Goal: Transaction & Acquisition: Purchase product/service

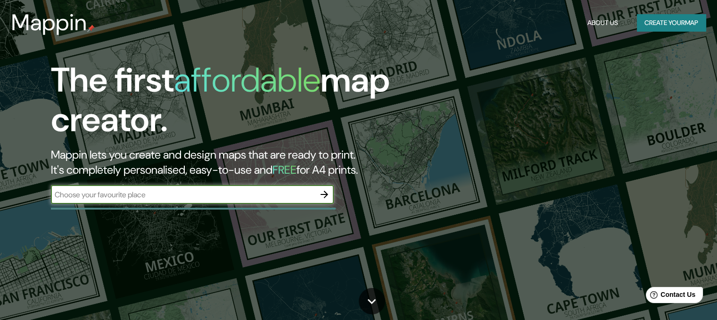
click at [245, 193] on input "text" at bounding box center [183, 194] width 264 height 11
type input "Horodok"
click at [333, 191] on button "button" at bounding box center [324, 194] width 19 height 19
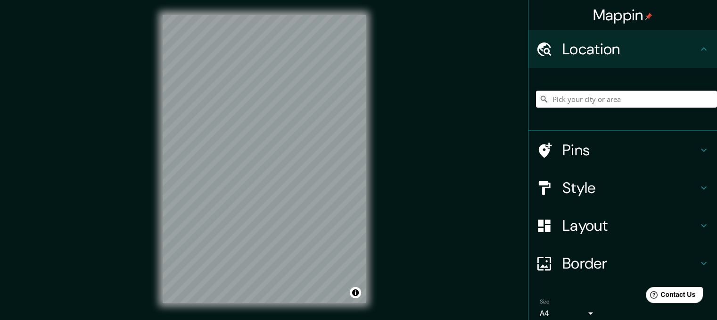
click at [588, 100] on input "Pick your city or area" at bounding box center [626, 99] width 181 height 17
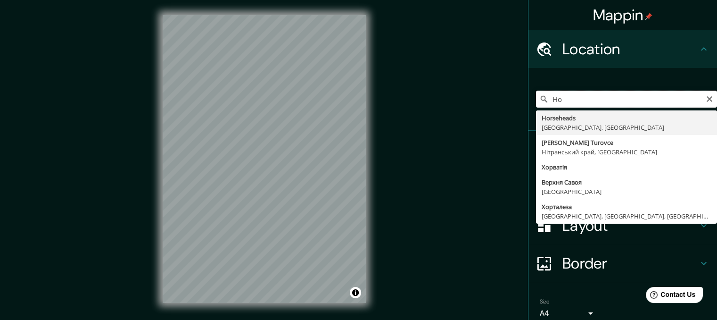
type input "H"
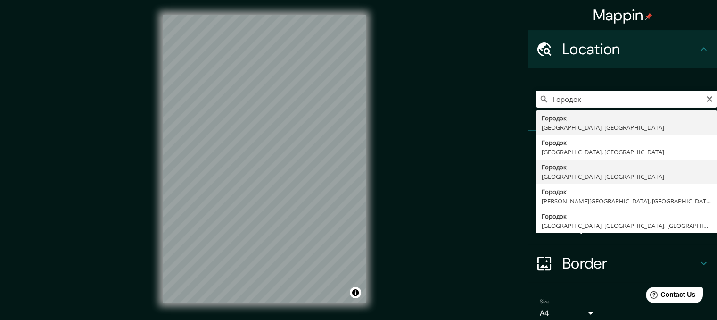
type input "Городок, Львівська область, Україна"
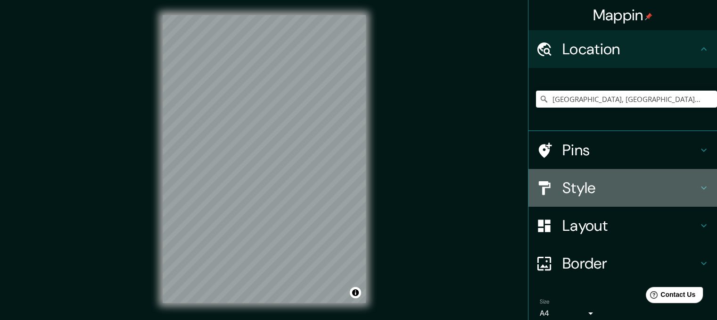
click at [574, 179] on h4 "Style" at bounding box center [631, 187] width 136 height 19
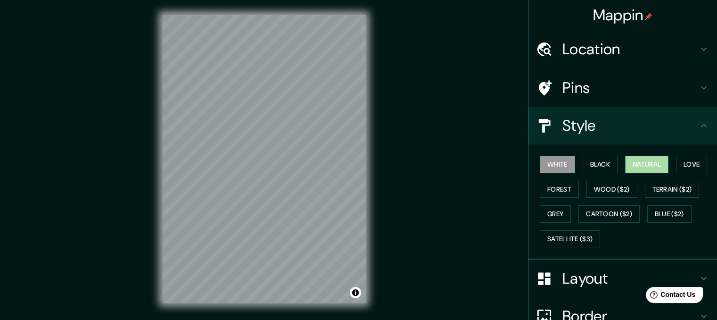
click at [638, 159] on button "Natural" at bounding box center [646, 164] width 43 height 17
click at [604, 163] on button "Black" at bounding box center [600, 164] width 35 height 17
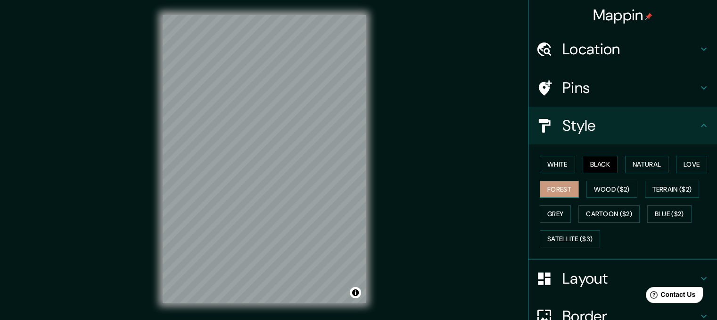
click at [559, 191] on button "Forest" at bounding box center [559, 189] width 39 height 17
click at [555, 216] on button "Grey" at bounding box center [555, 213] width 31 height 17
click at [583, 163] on button "Black" at bounding box center [600, 164] width 35 height 17
click at [541, 210] on button "Grey" at bounding box center [555, 213] width 31 height 17
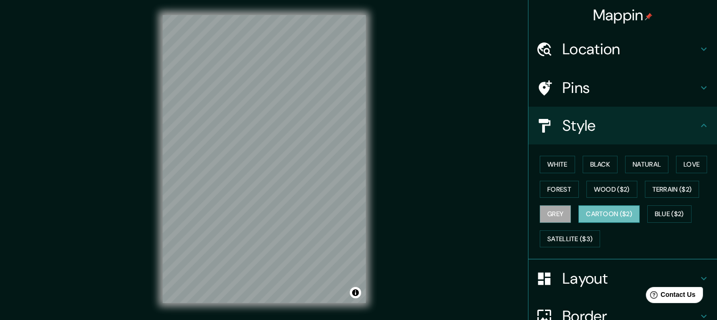
click at [585, 214] on button "Cartoon ($2)" at bounding box center [609, 213] width 61 height 17
click at [582, 234] on button "Satellite ($3)" at bounding box center [570, 238] width 60 height 17
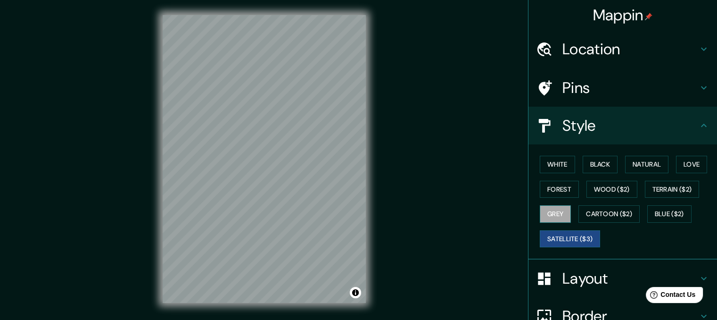
click at [542, 209] on button "Grey" at bounding box center [555, 213] width 31 height 17
click at [390, 160] on div "Mappin Location Городок, Львівська область, Україна Pins Style White Black Natu…" at bounding box center [358, 166] width 717 height 333
click at [369, 247] on div "© Mapbox © OpenStreetMap Improve this map" at bounding box center [264, 159] width 233 height 318
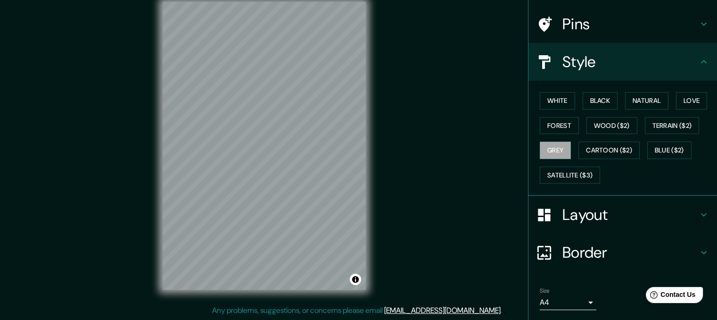
scroll to position [92, 0]
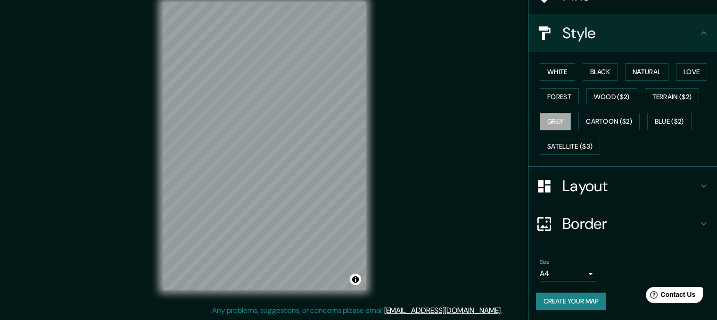
click at [700, 178] on div "Layout" at bounding box center [623, 186] width 189 height 38
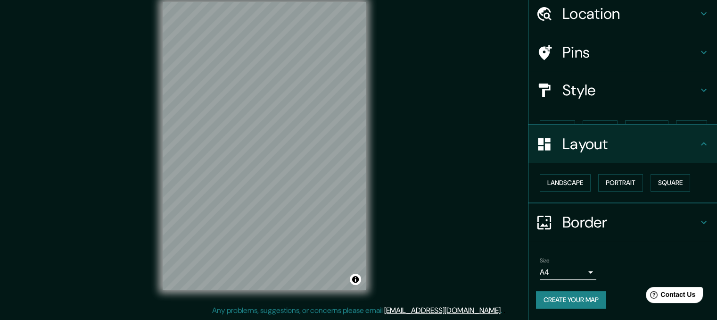
scroll to position [19, 0]
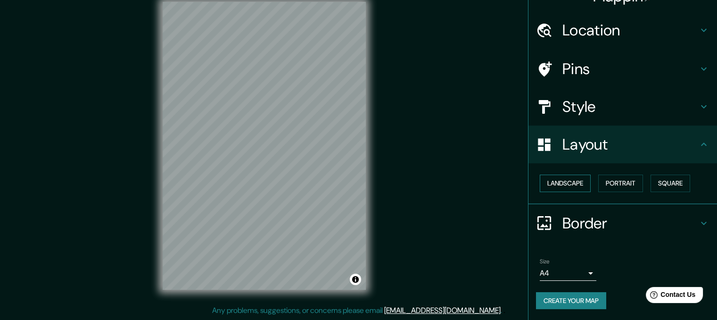
click at [567, 180] on button "Landscape" at bounding box center [565, 183] width 51 height 17
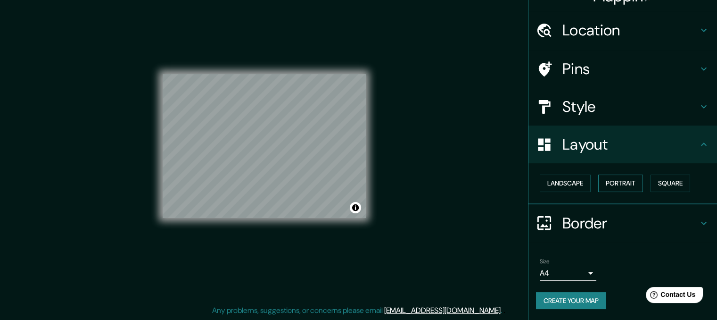
click at [611, 181] on button "Portrait" at bounding box center [621, 183] width 45 height 17
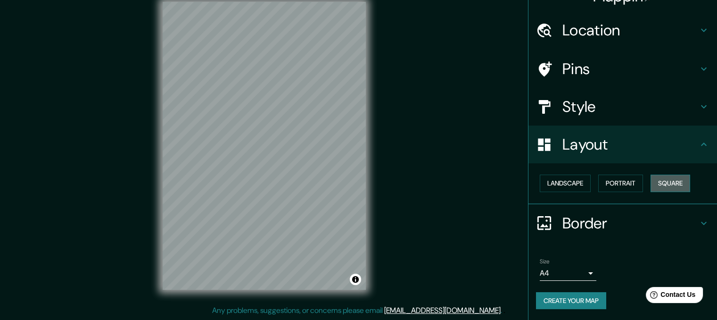
click at [657, 185] on button "Square" at bounding box center [671, 183] width 40 height 17
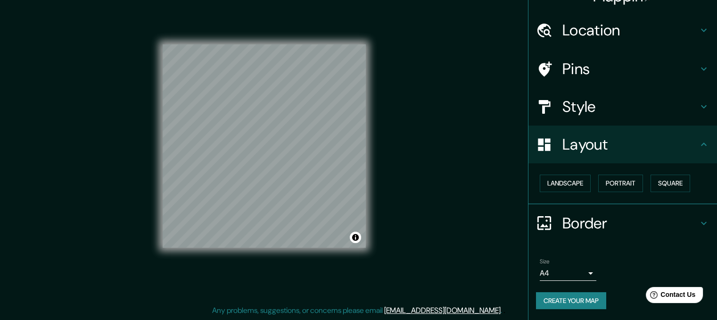
click at [574, 274] on body "Mappin Location Городок, Львівська область, Україна Pins Style Layout Landscape…" at bounding box center [358, 147] width 717 height 320
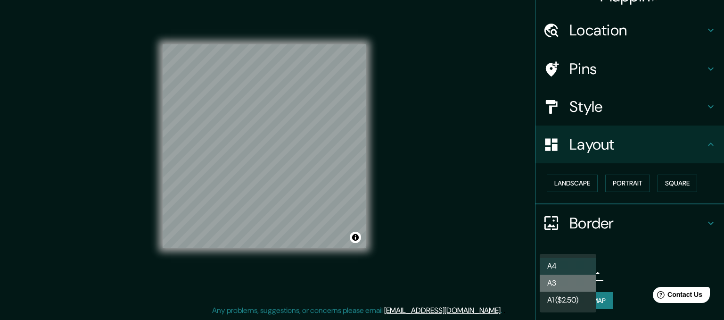
click at [568, 281] on li "A3" at bounding box center [568, 283] width 57 height 17
click at [581, 273] on body "Mappin Location Городок, Львівська область, Україна Pins Style Layout Landscape…" at bounding box center [362, 147] width 724 height 320
click at [650, 259] on div at bounding box center [362, 160] width 724 height 320
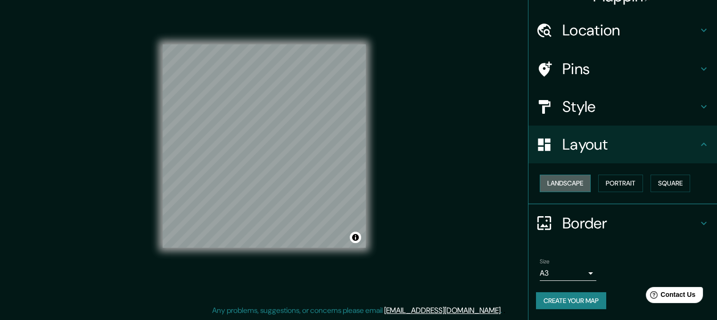
click at [567, 184] on button "Landscape" at bounding box center [565, 183] width 51 height 17
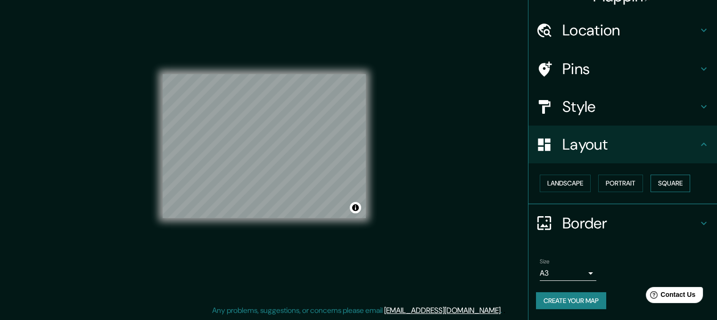
click at [659, 183] on button "Square" at bounding box center [671, 183] width 40 height 17
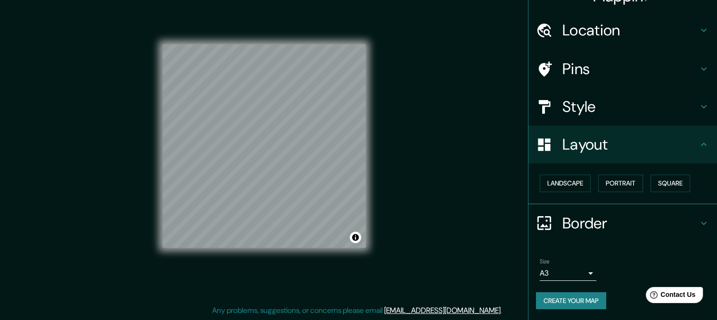
click at [551, 275] on body "Mappin Location Городок, Львівська область, Україна Pins Style Layout Landscape…" at bounding box center [358, 147] width 717 height 320
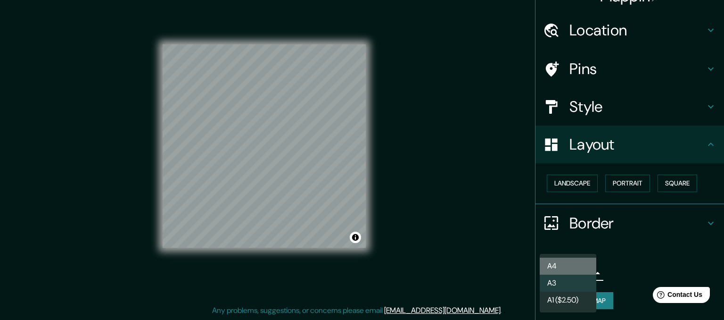
drag, startPoint x: 560, startPoint y: 266, endPoint x: 578, endPoint y: 279, distance: 21.9
click at [560, 266] on li "A4" at bounding box center [568, 266] width 57 height 17
type input "single"
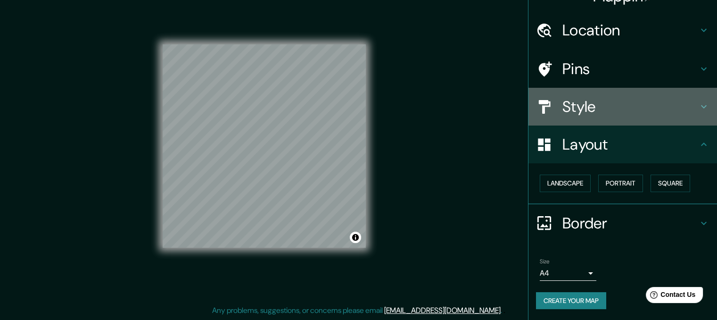
click at [608, 107] on h4 "Style" at bounding box center [631, 106] width 136 height 19
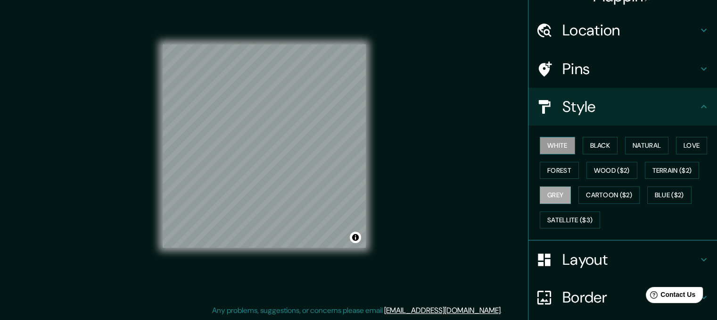
click at [551, 150] on button "White" at bounding box center [557, 145] width 35 height 17
click at [589, 148] on button "Black" at bounding box center [600, 145] width 35 height 17
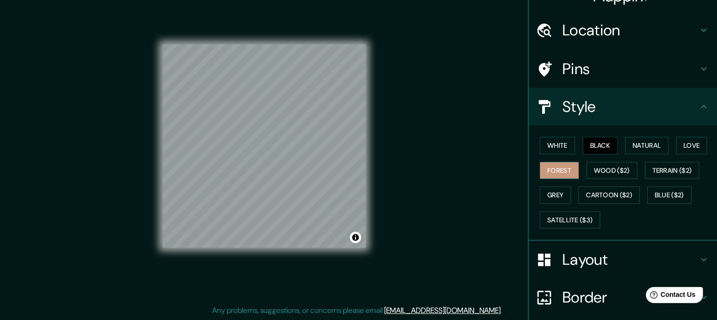
click at [549, 168] on button "Forest" at bounding box center [559, 170] width 39 height 17
click at [549, 193] on button "Grey" at bounding box center [555, 194] width 31 height 17
click at [508, 258] on div "Mappin Location Городок, Львівська область, Україна Pins Style White Black Natu…" at bounding box center [358, 153] width 717 height 333
click at [594, 145] on button "Black" at bounding box center [600, 145] width 35 height 17
click at [541, 177] on button "Forest" at bounding box center [559, 170] width 39 height 17
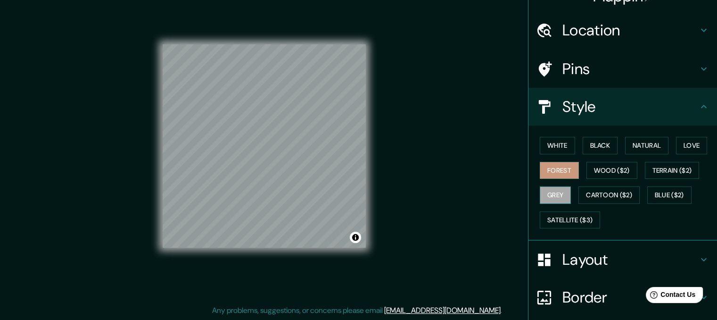
click at [541, 194] on button "Grey" at bounding box center [555, 194] width 31 height 17
click at [596, 146] on button "Black" at bounding box center [600, 145] width 35 height 17
click at [305, 203] on div at bounding box center [306, 203] width 8 height 8
click at [308, 179] on div at bounding box center [306, 178] width 8 height 8
click at [545, 191] on button "Grey" at bounding box center [555, 194] width 31 height 17
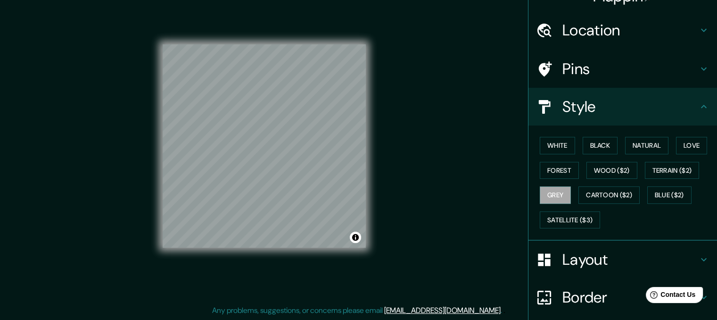
click at [591, 136] on div "White Black Natural Love Forest Wood ($2) Terrain ($2) Grey Cartoon ($2) Blue (…" at bounding box center [626, 182] width 181 height 99
click at [588, 146] on button "Black" at bounding box center [600, 145] width 35 height 17
click at [542, 187] on button "Grey" at bounding box center [555, 194] width 31 height 17
click at [588, 148] on button "Black" at bounding box center [600, 145] width 35 height 17
click at [345, 195] on div at bounding box center [345, 194] width 8 height 8
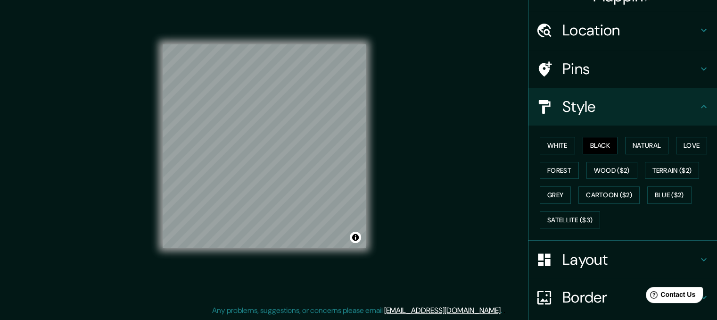
click at [669, 60] on h4 "Pins" at bounding box center [631, 68] width 136 height 19
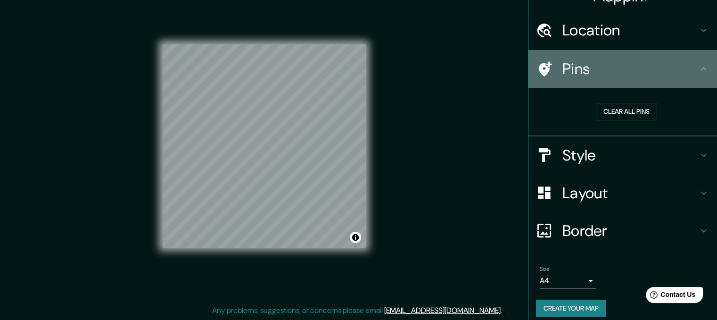
click at [666, 64] on h4 "Pins" at bounding box center [631, 68] width 136 height 19
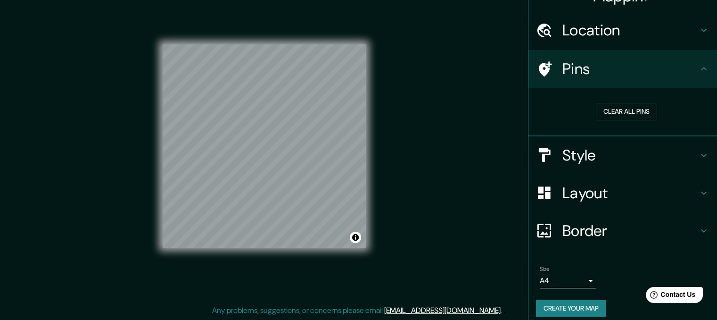
click at [613, 221] on h4 "Border" at bounding box center [631, 230] width 136 height 19
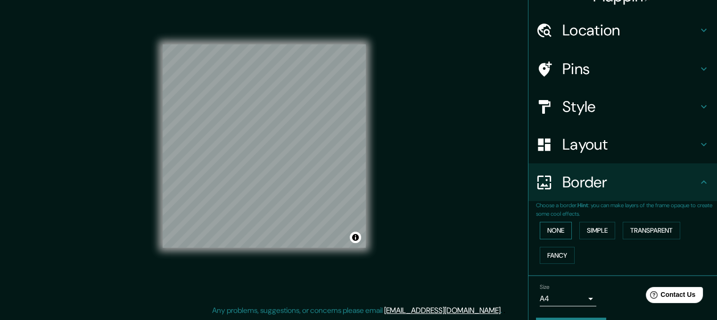
click at [557, 235] on button "None" at bounding box center [556, 230] width 32 height 17
click at [585, 232] on button "Simple" at bounding box center [598, 230] width 36 height 17
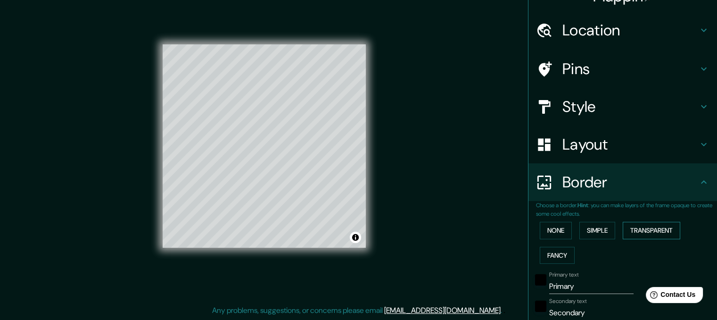
click at [649, 231] on button "Transparent" at bounding box center [652, 230] width 58 height 17
click at [543, 249] on button "Fancy" at bounding box center [557, 255] width 35 height 17
click at [553, 234] on button "None" at bounding box center [556, 230] width 32 height 17
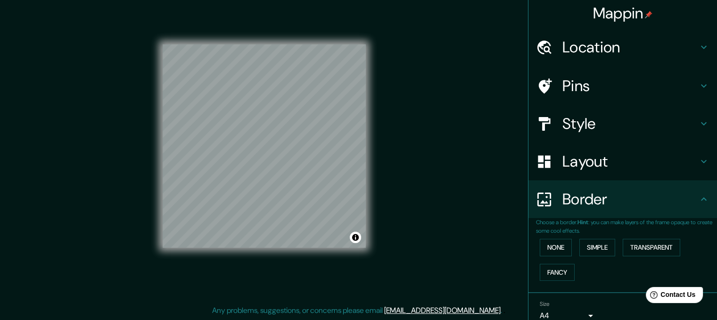
scroll to position [0, 0]
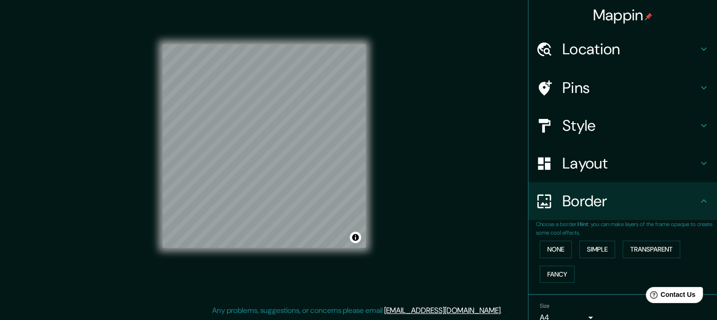
click at [622, 114] on div "Style" at bounding box center [623, 126] width 189 height 38
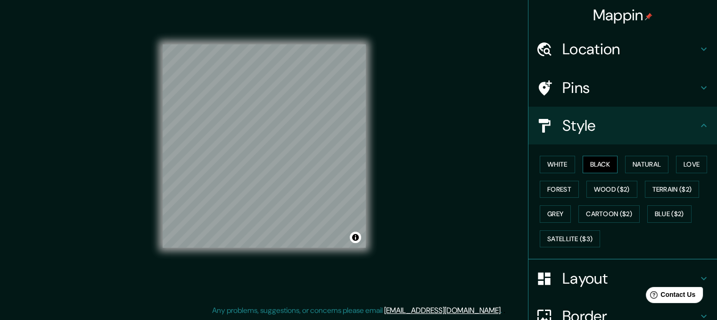
click at [600, 165] on button "Black" at bounding box center [600, 164] width 35 height 17
click at [551, 206] on button "Grey" at bounding box center [555, 213] width 31 height 17
click at [589, 161] on button "Black" at bounding box center [600, 164] width 35 height 17
click at [346, 199] on div at bounding box center [344, 201] width 8 height 8
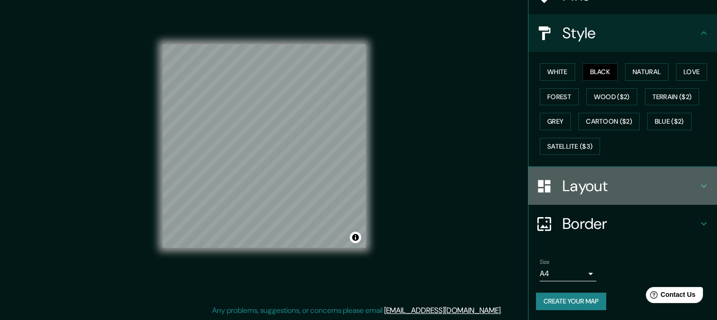
click at [583, 172] on div "Layout" at bounding box center [623, 186] width 189 height 38
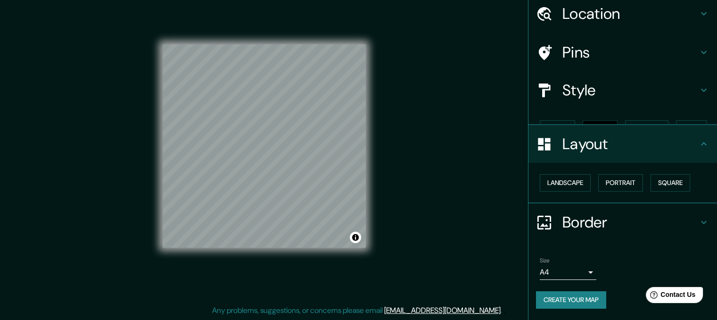
scroll to position [19, 0]
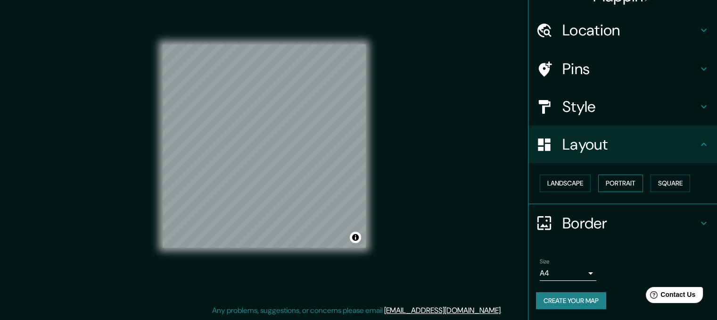
click at [604, 180] on button "Portrait" at bounding box center [621, 183] width 45 height 17
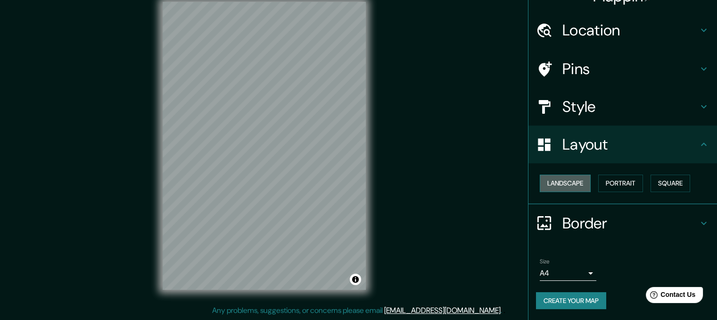
click at [549, 179] on button "Landscape" at bounding box center [565, 183] width 51 height 17
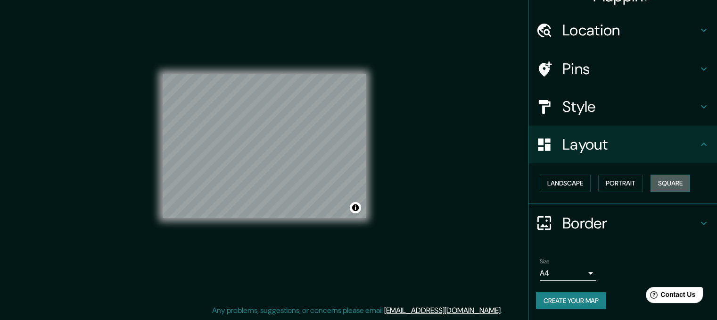
click at [677, 182] on button "Square" at bounding box center [671, 183] width 40 height 17
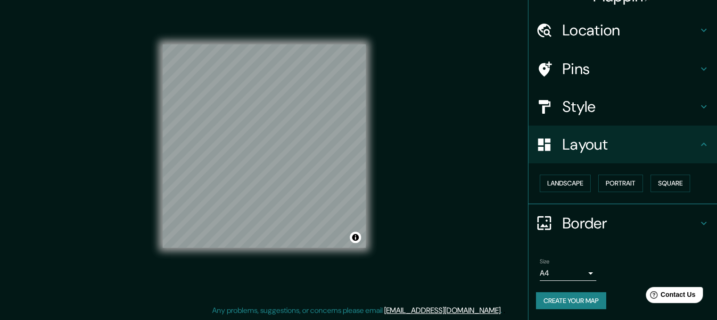
click at [591, 182] on div "Landscape Portrait Square" at bounding box center [626, 183] width 181 height 25
click at [602, 181] on button "Portrait" at bounding box center [621, 183] width 45 height 17
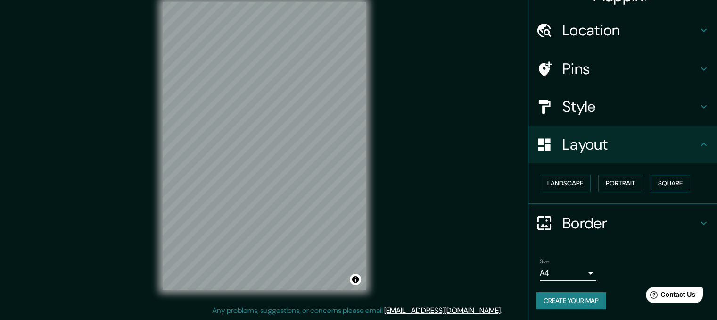
drag, startPoint x: 665, startPoint y: 181, endPoint x: 656, endPoint y: 191, distance: 13.7
click at [665, 181] on button "Square" at bounding box center [671, 183] width 40 height 17
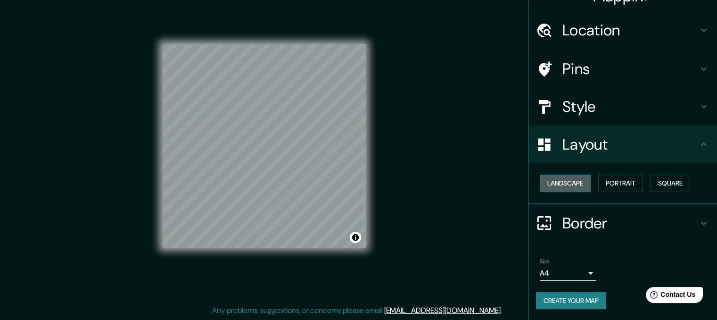
drag, startPoint x: 572, startPoint y: 184, endPoint x: 527, endPoint y: 184, distance: 44.8
click at [572, 184] on button "Landscape" at bounding box center [565, 183] width 51 height 17
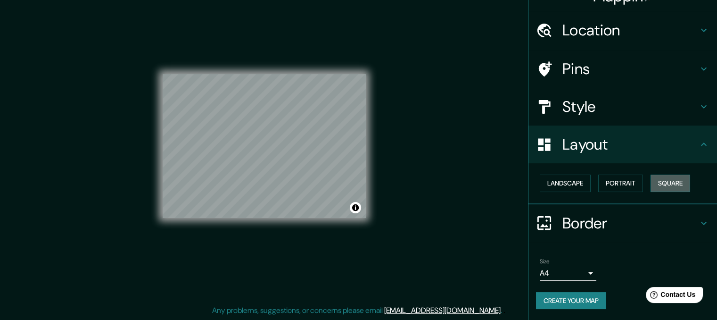
click at [680, 183] on button "Square" at bounding box center [671, 183] width 40 height 17
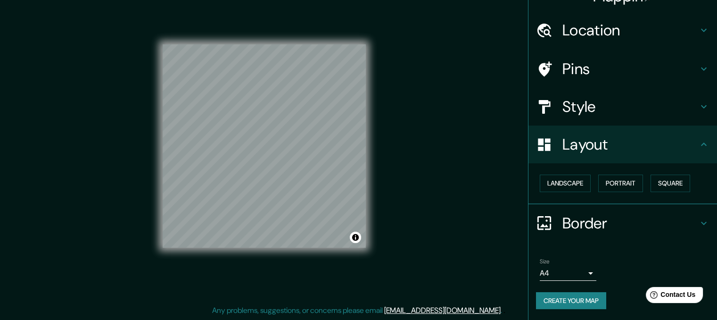
click at [554, 295] on button "Create your map" at bounding box center [571, 300] width 70 height 17
click at [699, 217] on icon at bounding box center [704, 222] width 11 height 11
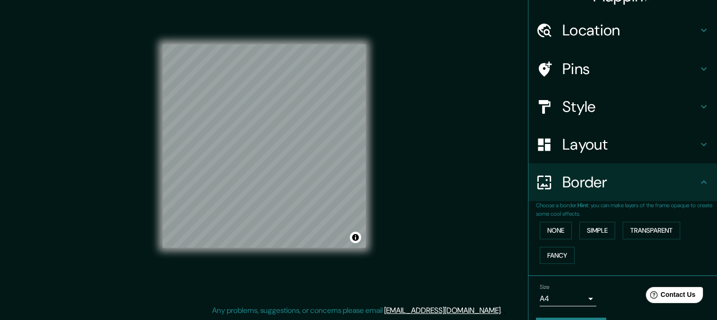
click at [702, 182] on icon at bounding box center [704, 181] width 11 height 11
click at [688, 175] on h4 "Border" at bounding box center [631, 182] width 136 height 19
click at [699, 179] on icon at bounding box center [704, 181] width 11 height 11
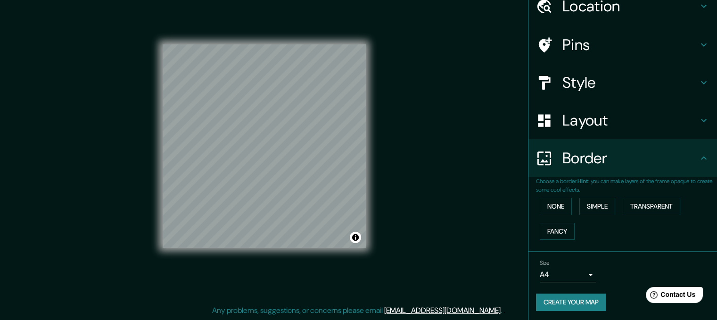
scroll to position [44, 0]
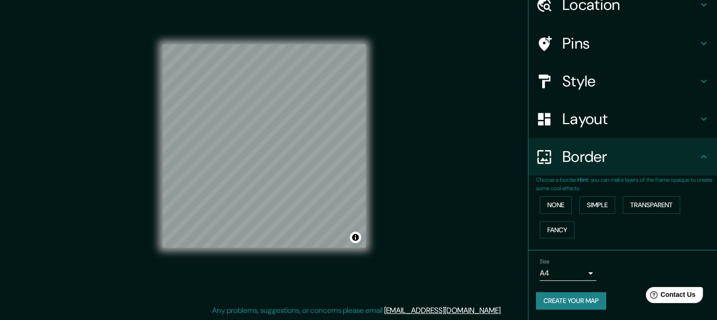
click at [577, 296] on button "Create your map" at bounding box center [571, 300] width 70 height 17
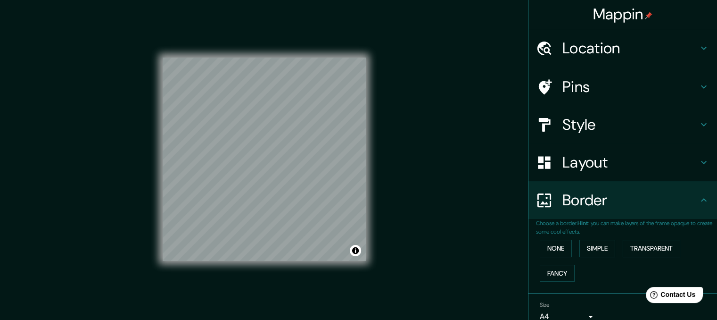
scroll to position [0, 0]
click at [683, 50] on h4 "Location" at bounding box center [631, 49] width 136 height 19
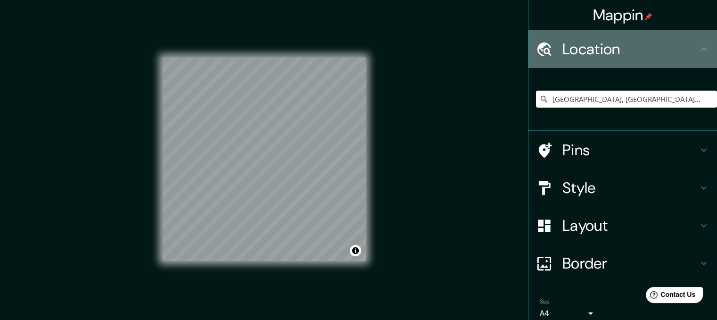
click at [691, 49] on h4 "Location" at bounding box center [631, 49] width 136 height 19
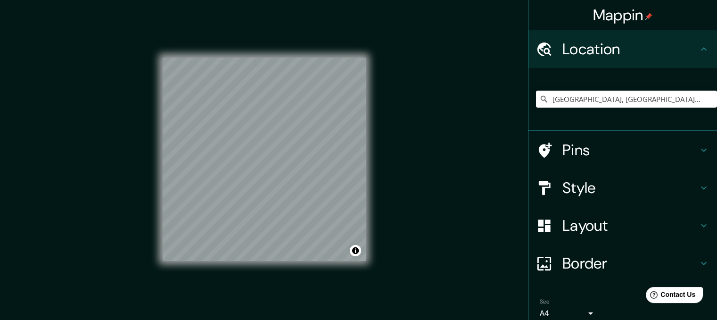
click at [675, 150] on h4 "Pins" at bounding box center [631, 150] width 136 height 19
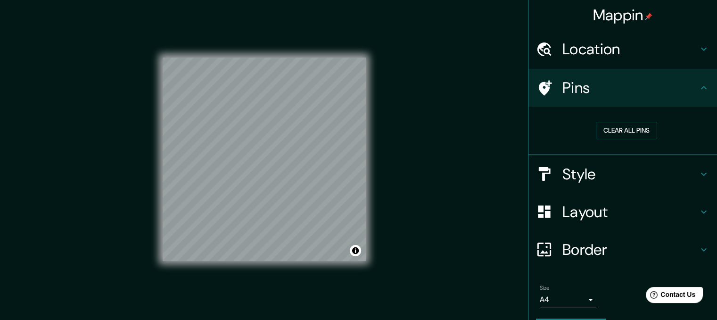
click at [699, 89] on icon at bounding box center [704, 87] width 11 height 11
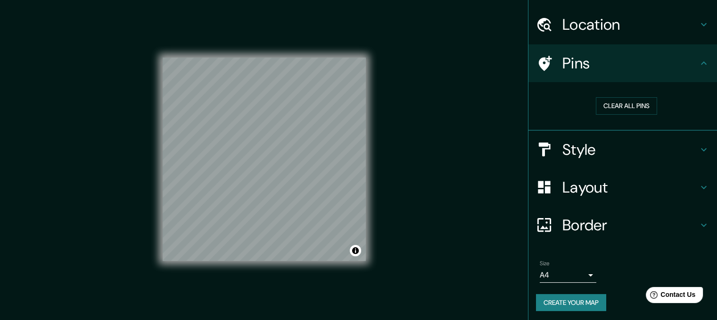
scroll to position [26, 0]
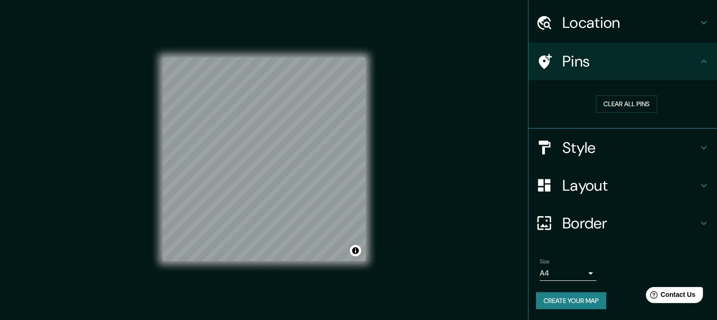
click at [641, 220] on h4 "Border" at bounding box center [631, 223] width 136 height 19
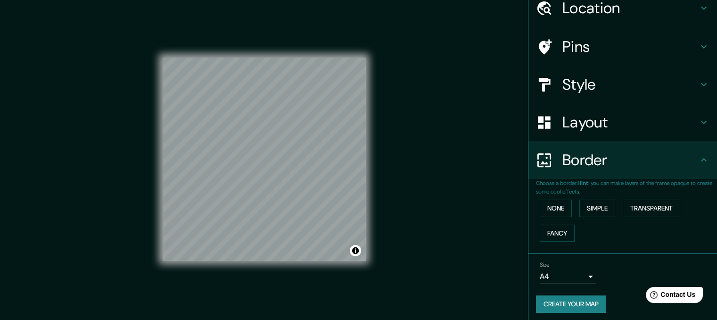
scroll to position [44, 0]
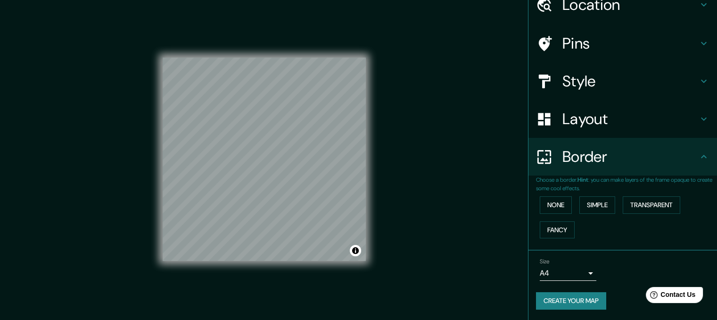
click at [587, 304] on button "Create your map" at bounding box center [571, 300] width 70 height 17
click at [353, 248] on button "Toggle attribution" at bounding box center [355, 250] width 11 height 11
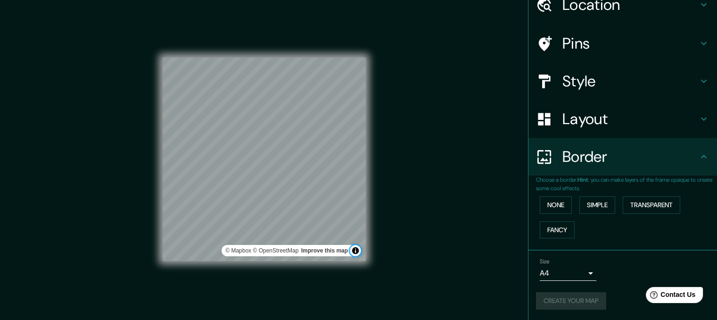
click at [354, 248] on button "Toggle attribution" at bounding box center [355, 250] width 11 height 11
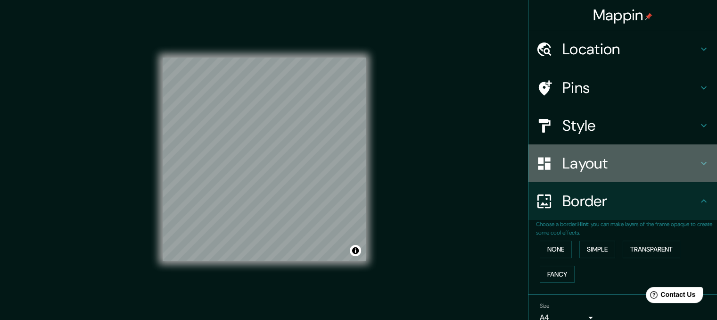
click at [599, 154] on h4 "Layout" at bounding box center [631, 163] width 136 height 19
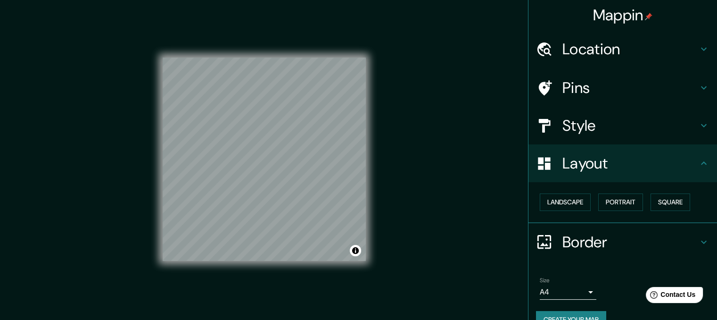
click at [616, 46] on h4 "Location" at bounding box center [631, 49] width 136 height 19
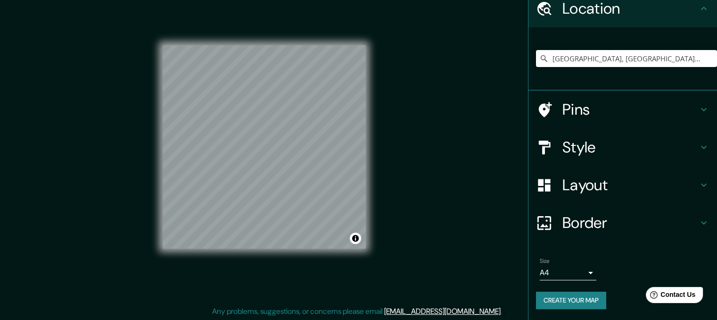
scroll to position [13, 0]
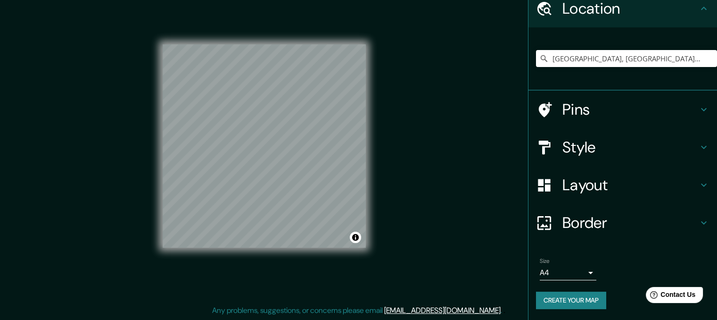
click at [586, 304] on button "Create your map" at bounding box center [571, 299] width 70 height 17
click at [585, 302] on div "Create your map" at bounding box center [623, 299] width 174 height 17
click at [584, 302] on div "Create your map" at bounding box center [623, 299] width 174 height 17
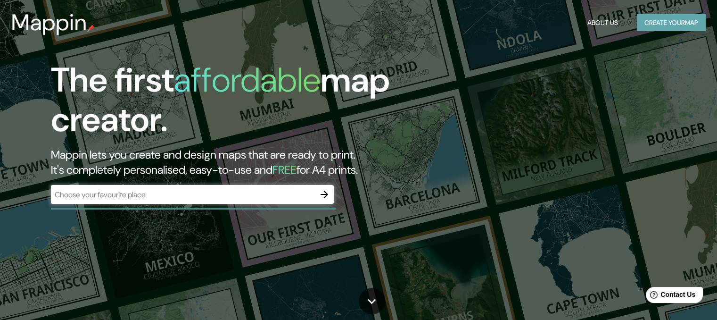
click at [677, 19] on button "Create your map" at bounding box center [671, 22] width 69 height 17
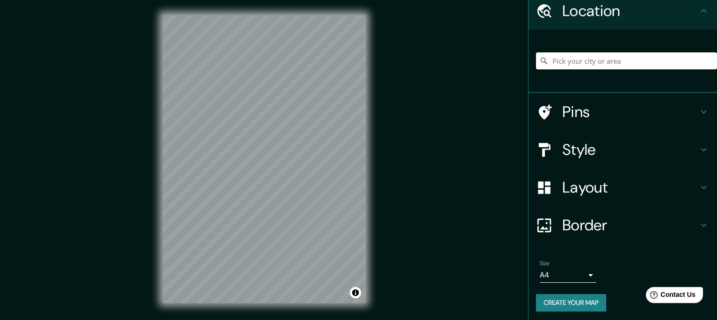
scroll to position [41, 0]
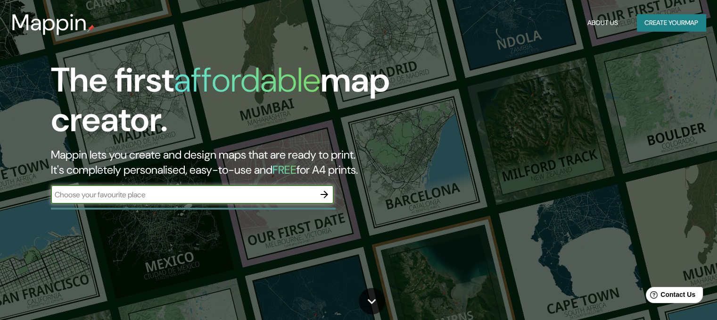
click at [610, 25] on button "About Us" at bounding box center [603, 22] width 38 height 17
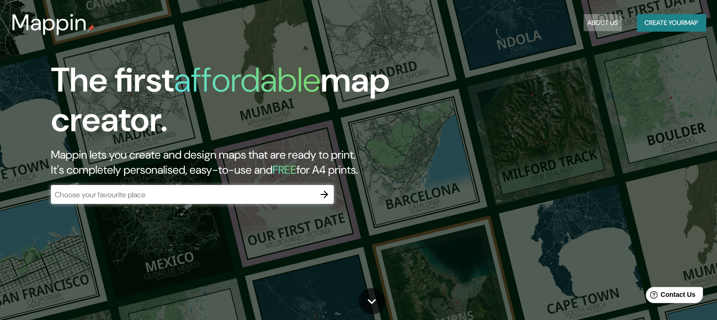
click at [600, 18] on button "About Us" at bounding box center [603, 22] width 38 height 17
click at [321, 198] on icon "button" at bounding box center [324, 194] width 11 height 11
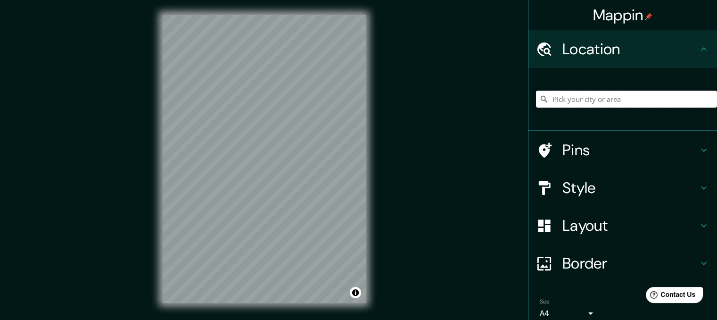
click at [624, 99] on input "Pick your city or area" at bounding box center [626, 99] width 181 height 17
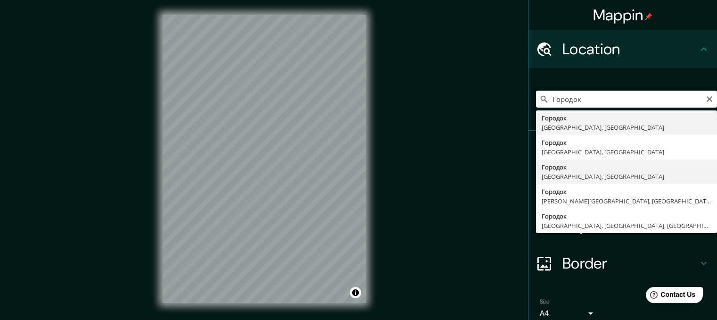
type input "[GEOGRAPHIC_DATA], [GEOGRAPHIC_DATA], [GEOGRAPHIC_DATA]"
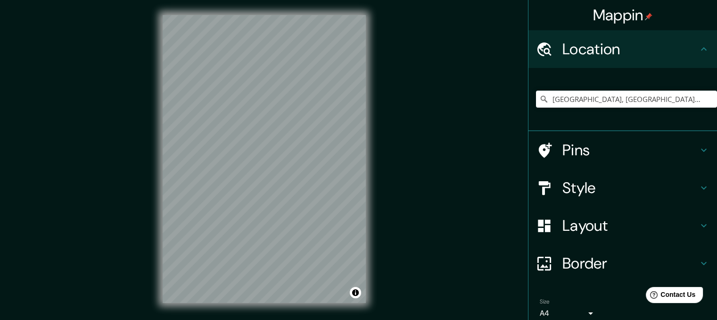
click at [599, 194] on h4 "Style" at bounding box center [631, 187] width 136 height 19
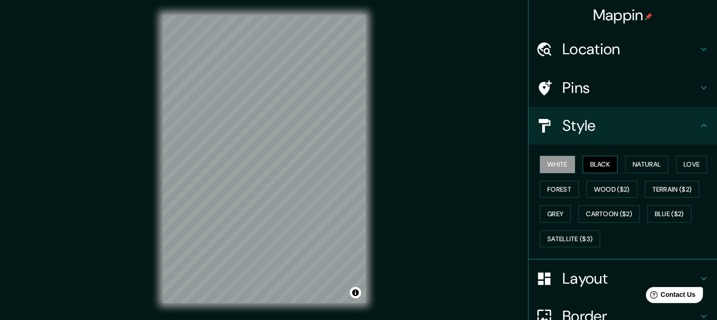
click at [585, 166] on button "Black" at bounding box center [600, 164] width 35 height 17
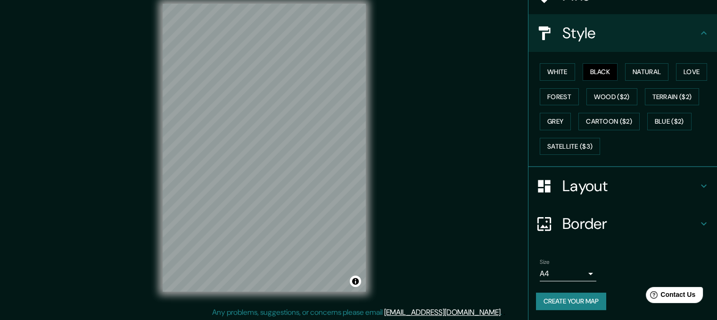
scroll to position [13, 0]
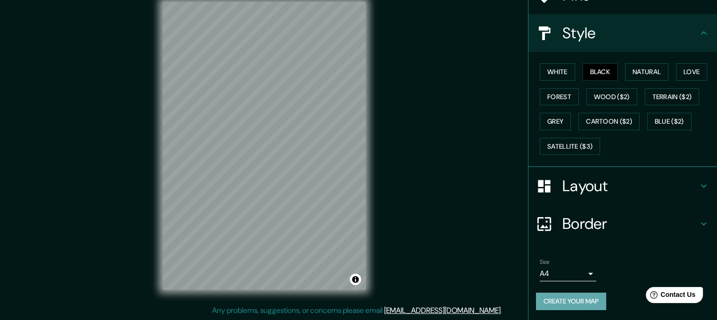
click at [585, 300] on button "Create your map" at bounding box center [571, 300] width 70 height 17
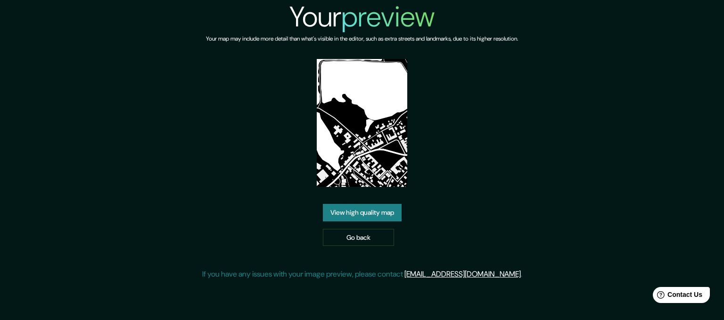
click at [378, 204] on link "View high quality map" at bounding box center [362, 212] width 79 height 17
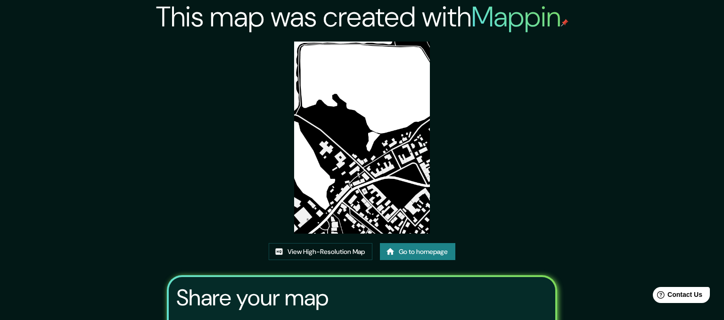
click at [360, 44] on img at bounding box center [362, 138] width 136 height 192
click at [346, 46] on img at bounding box center [362, 138] width 136 height 192
click at [340, 46] on img at bounding box center [362, 138] width 136 height 192
click at [366, 243] on link "View High-Resolution Map" at bounding box center [321, 251] width 104 height 17
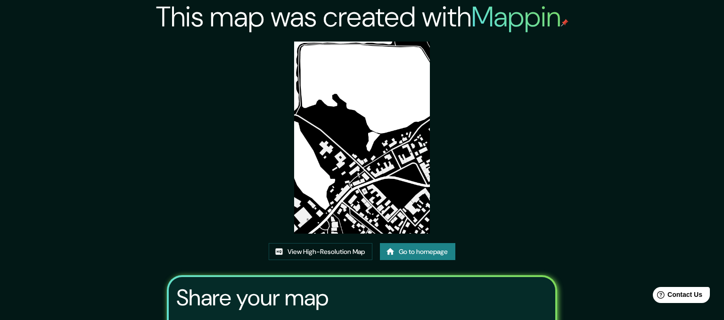
click at [416, 243] on link "Go to homepage" at bounding box center [417, 251] width 75 height 17
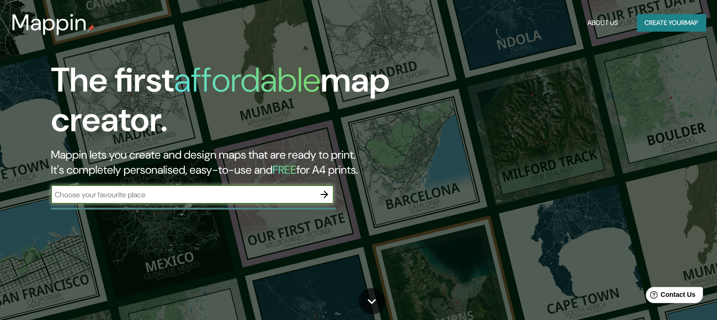
click at [328, 195] on icon "button" at bounding box center [324, 194] width 11 height 11
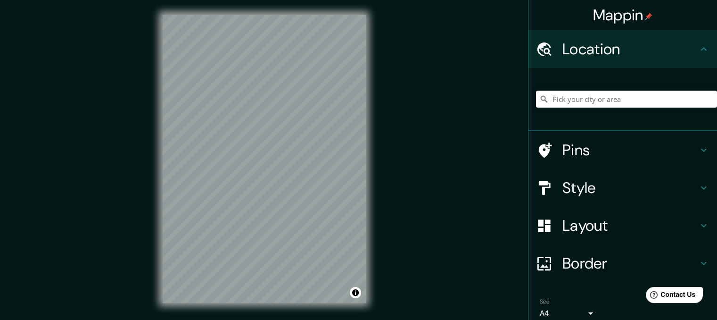
click at [598, 100] on input "Pick your city or area" at bounding box center [626, 99] width 181 height 17
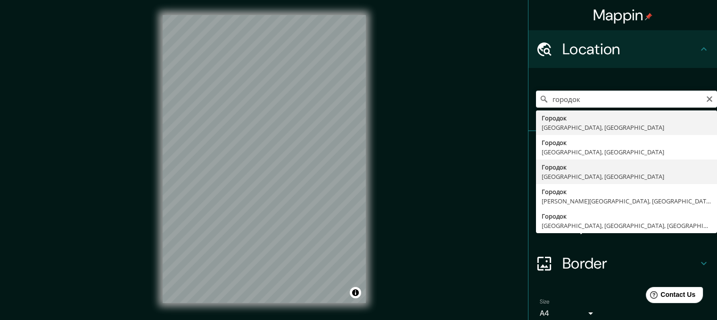
type input "Городок, Львівська область, Україна"
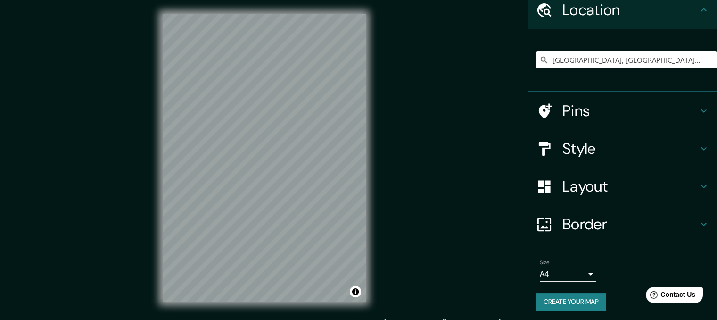
scroll to position [41, 0]
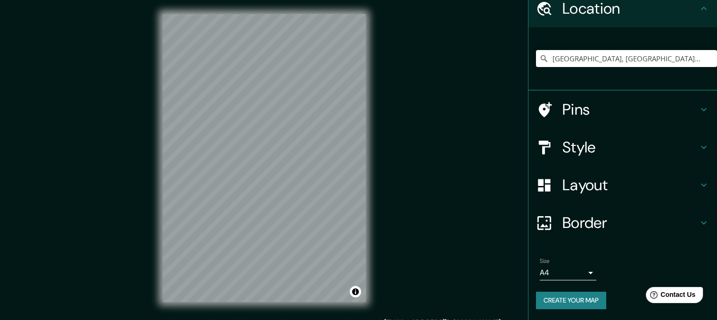
click at [583, 139] on h4 "Style" at bounding box center [631, 147] width 136 height 19
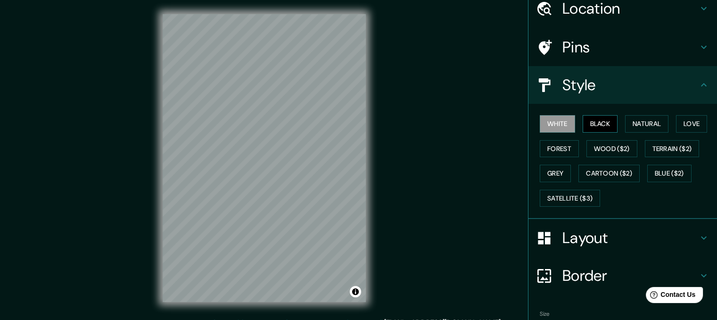
click at [593, 117] on button "Black" at bounding box center [600, 123] width 35 height 17
click at [413, 156] on div "Mappin Location Городок, Львівська область, Україна Pins Style White Black Natu…" at bounding box center [358, 165] width 717 height 333
click at [410, 237] on div "Mappin Location Городок, Львівська область, Україна Pins Style White Black Natu…" at bounding box center [358, 165] width 717 height 333
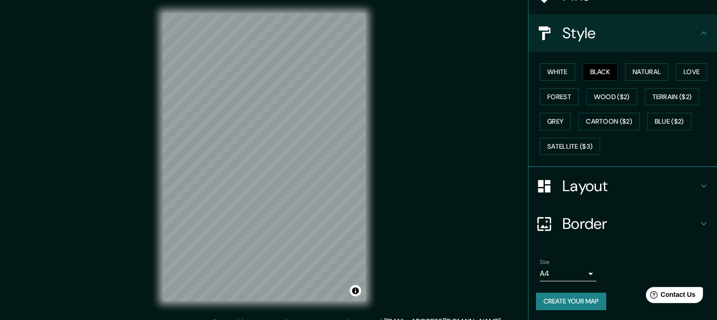
scroll to position [0, 0]
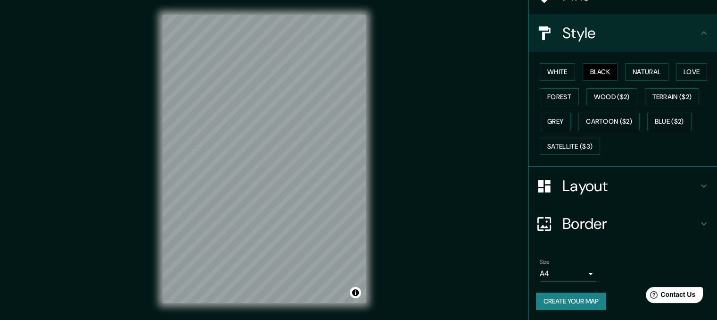
click at [583, 295] on button "Create your map" at bounding box center [571, 300] width 70 height 17
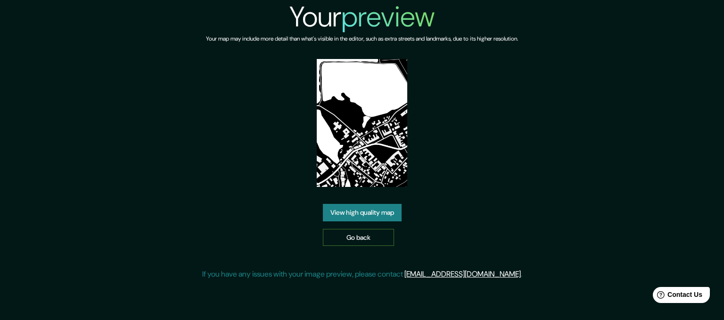
click at [357, 229] on link "Go back" at bounding box center [358, 237] width 71 height 17
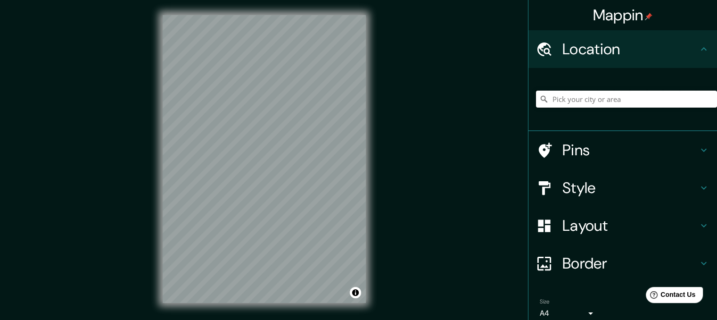
click at [609, 94] on input "Pick your city or area" at bounding box center [626, 99] width 181 height 17
type input "Городок, [GEOGRAPHIC_DATA], [GEOGRAPHIC_DATA]"
